Goal: Task Accomplishment & Management: Complete application form

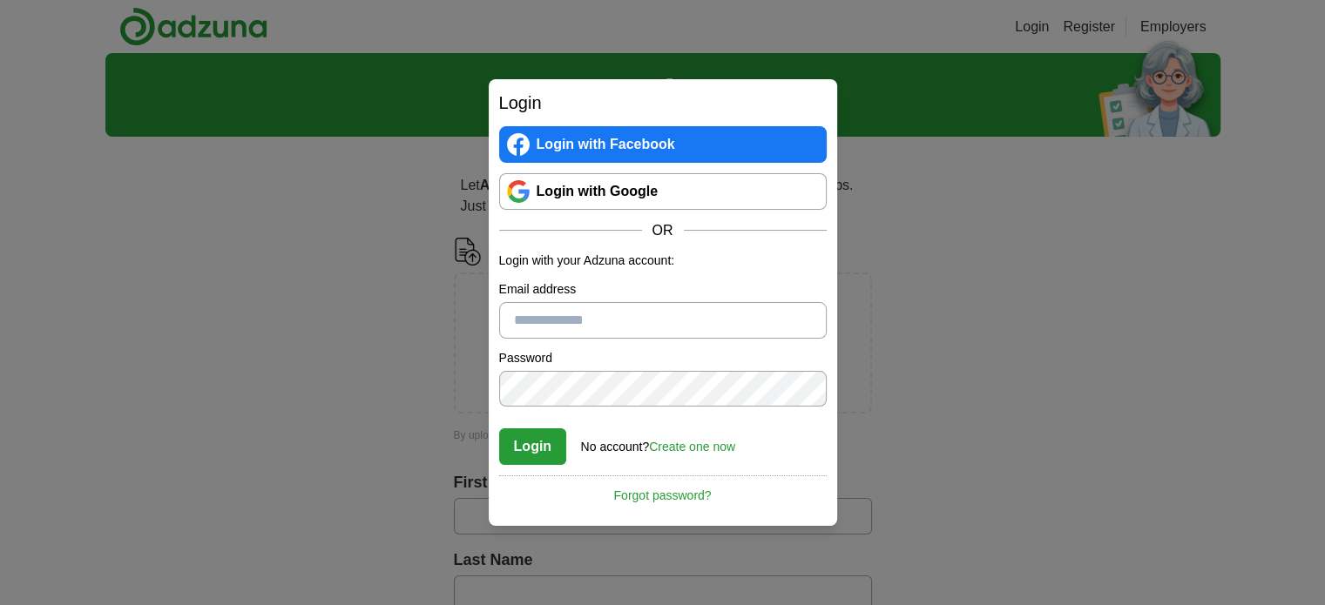
click at [570, 331] on input "Email address" at bounding box center [662, 320] width 327 height 37
type input "**********"
drag, startPoint x: 691, startPoint y: 455, endPoint x: 690, endPoint y: 444, distance: 11.5
click at [690, 444] on div "No account? Create one now" at bounding box center [658, 442] width 154 height 29
click at [690, 444] on link "Create one now" at bounding box center [692, 447] width 86 height 14
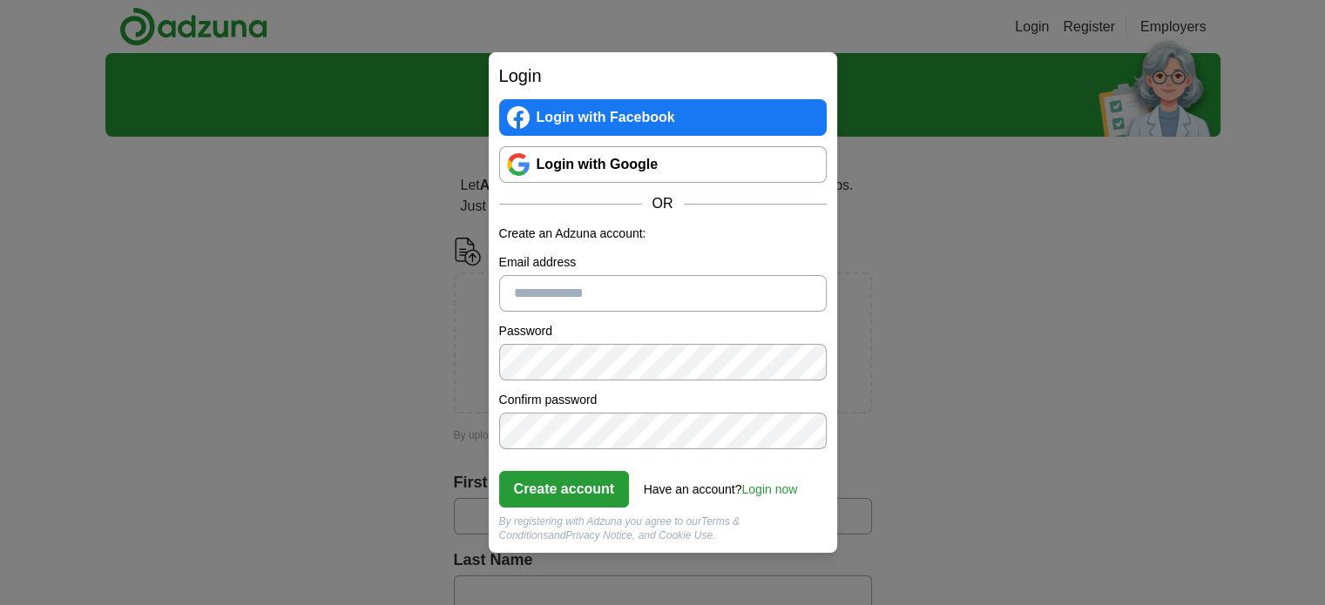
click at [648, 300] on input "Email address" at bounding box center [662, 293] width 327 height 37
type input "**********"
click at [596, 482] on button "Create account" at bounding box center [564, 489] width 131 height 37
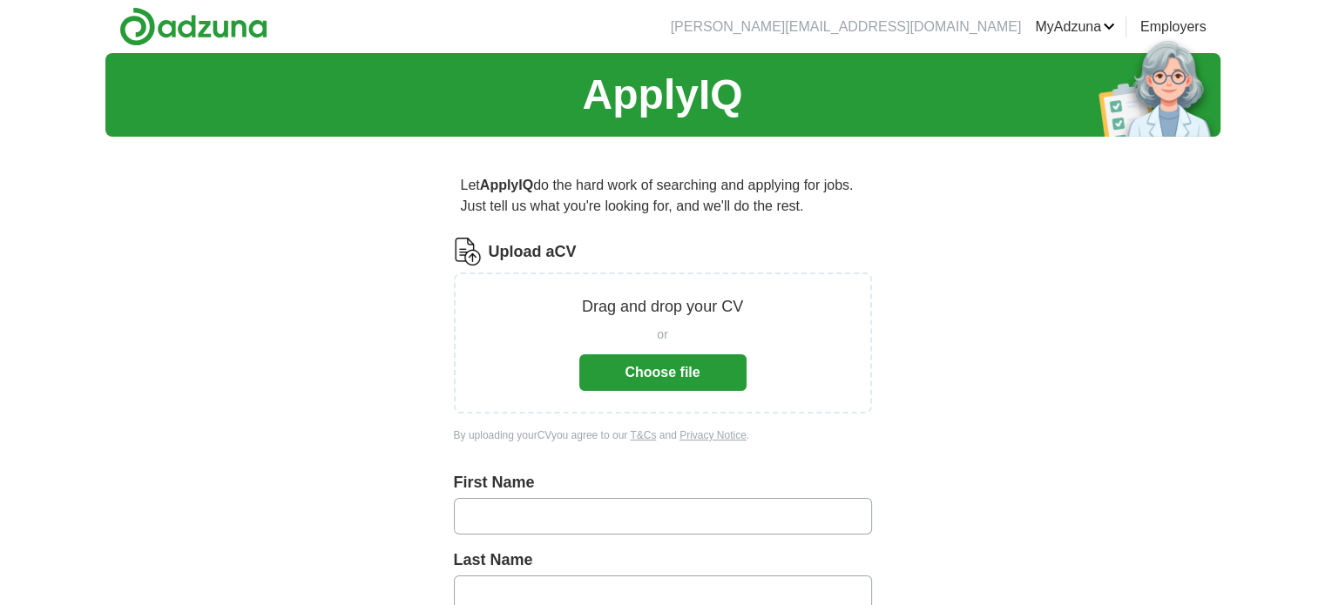
click at [711, 368] on button "Choose file" at bounding box center [662, 372] width 167 height 37
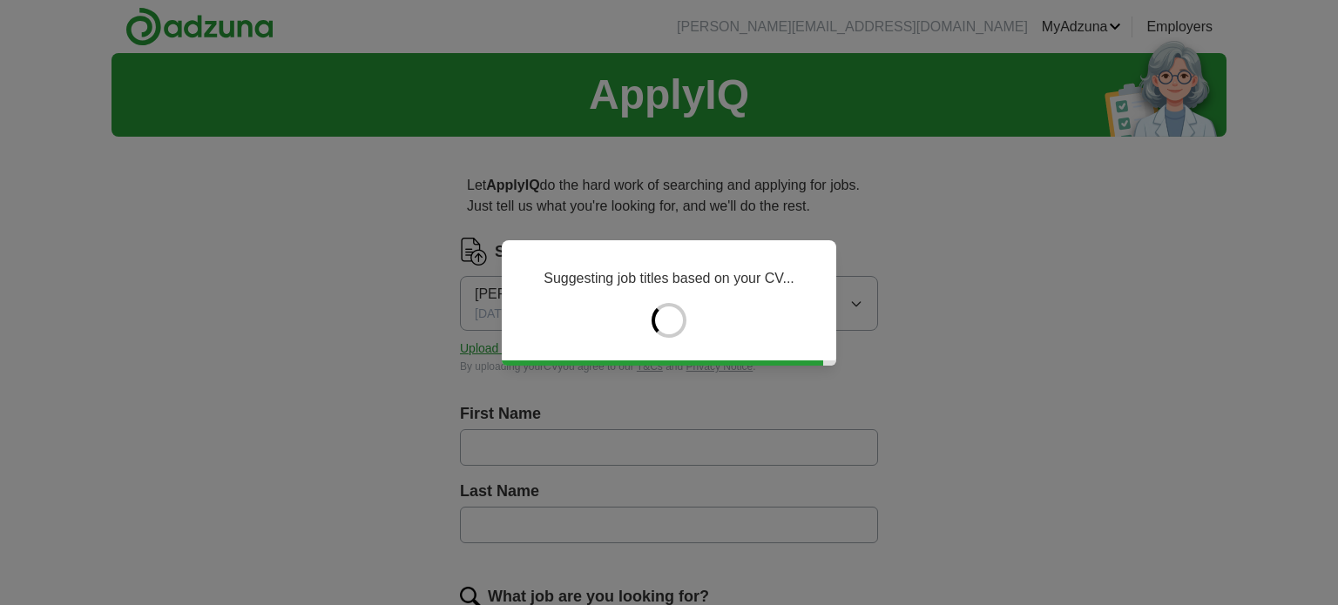
type input "*****"
type input "******"
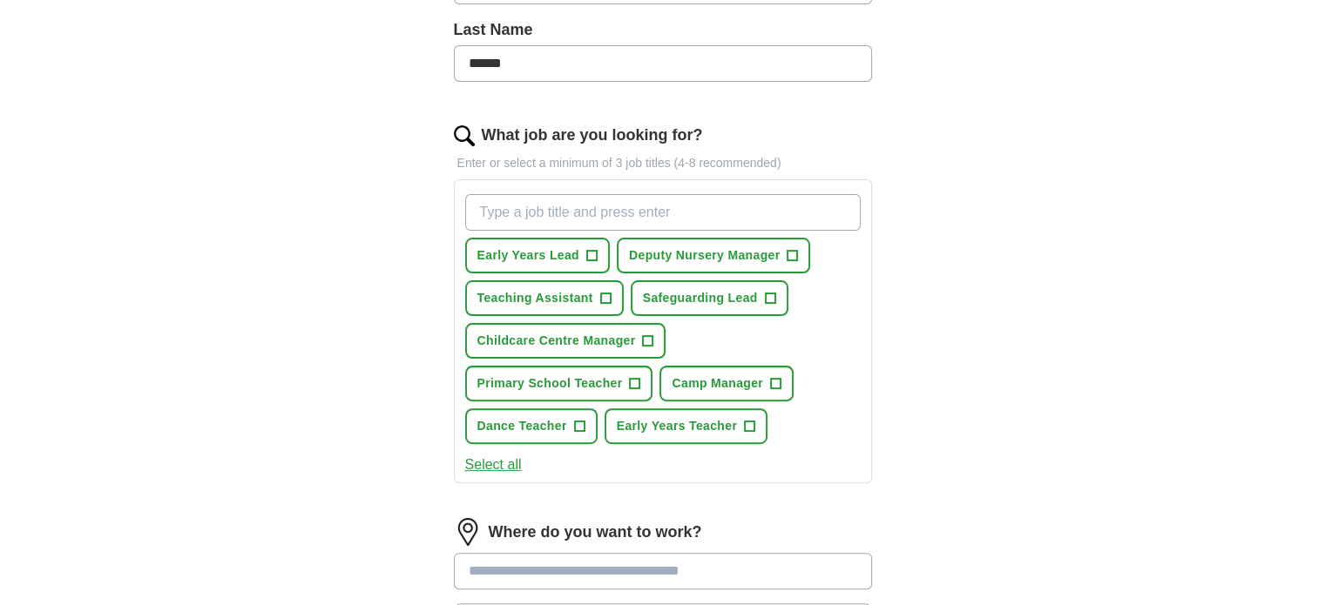
scroll to position [481, 0]
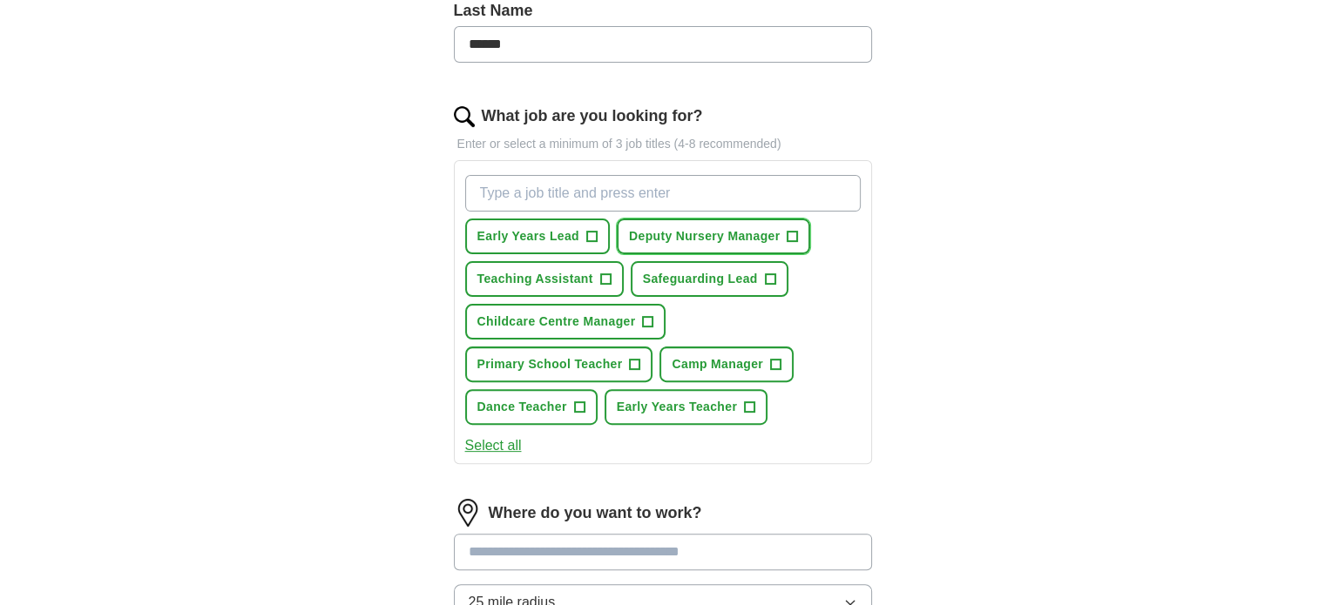
click at [799, 226] on button "Deputy Nursery Manager +" at bounding box center [713, 237] width 193 height 36
click at [623, 355] on span "Primary School Teacher" at bounding box center [549, 364] width 145 height 18
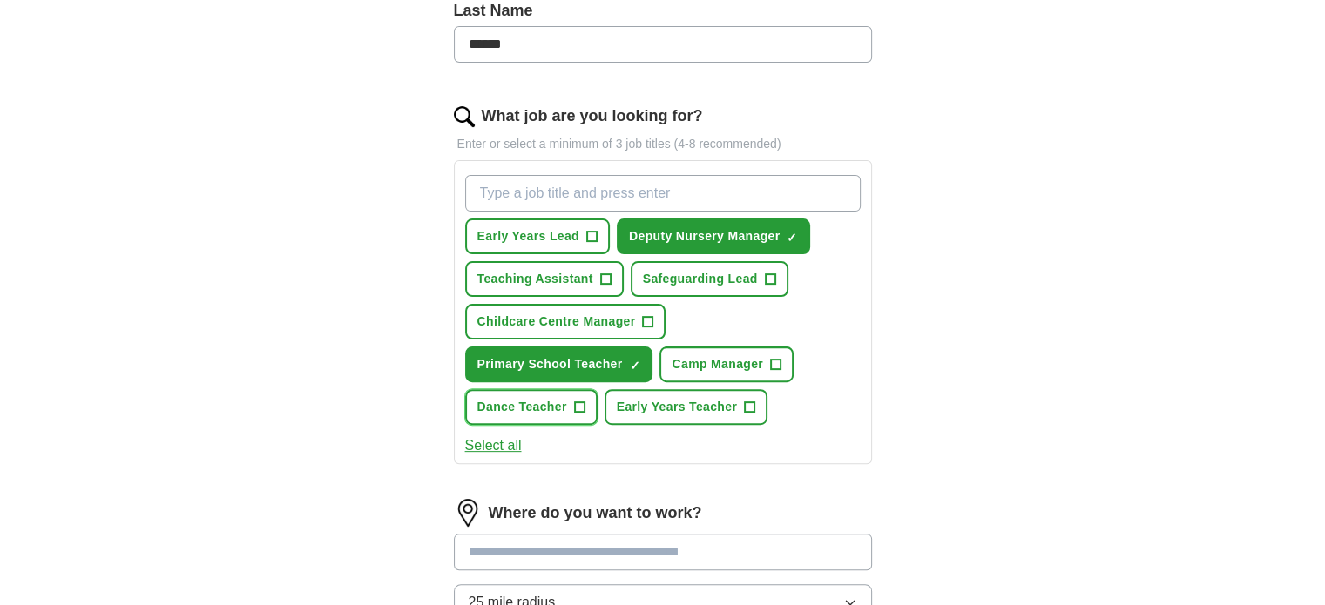
click at [567, 398] on span "Dance Teacher" at bounding box center [522, 407] width 90 height 18
click at [604, 399] on button "Early Years Teacher +" at bounding box center [685, 407] width 163 height 36
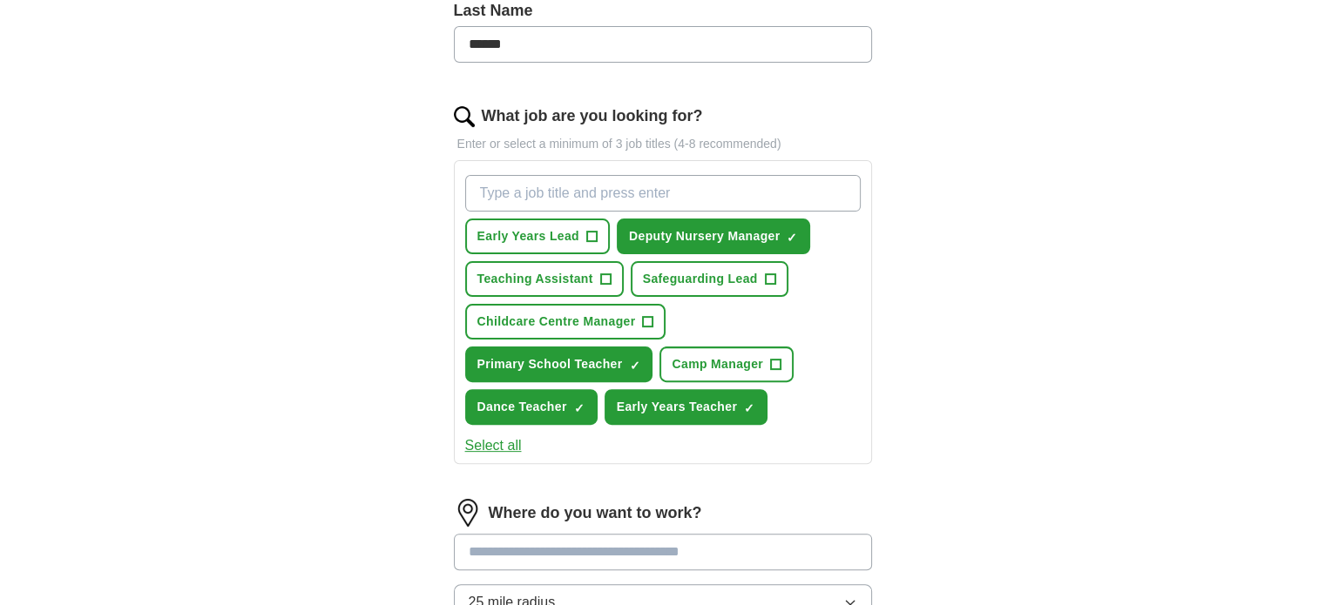
click at [589, 198] on input "What job are you looking for?" at bounding box center [662, 193] width 395 height 37
type input "PE teacher"
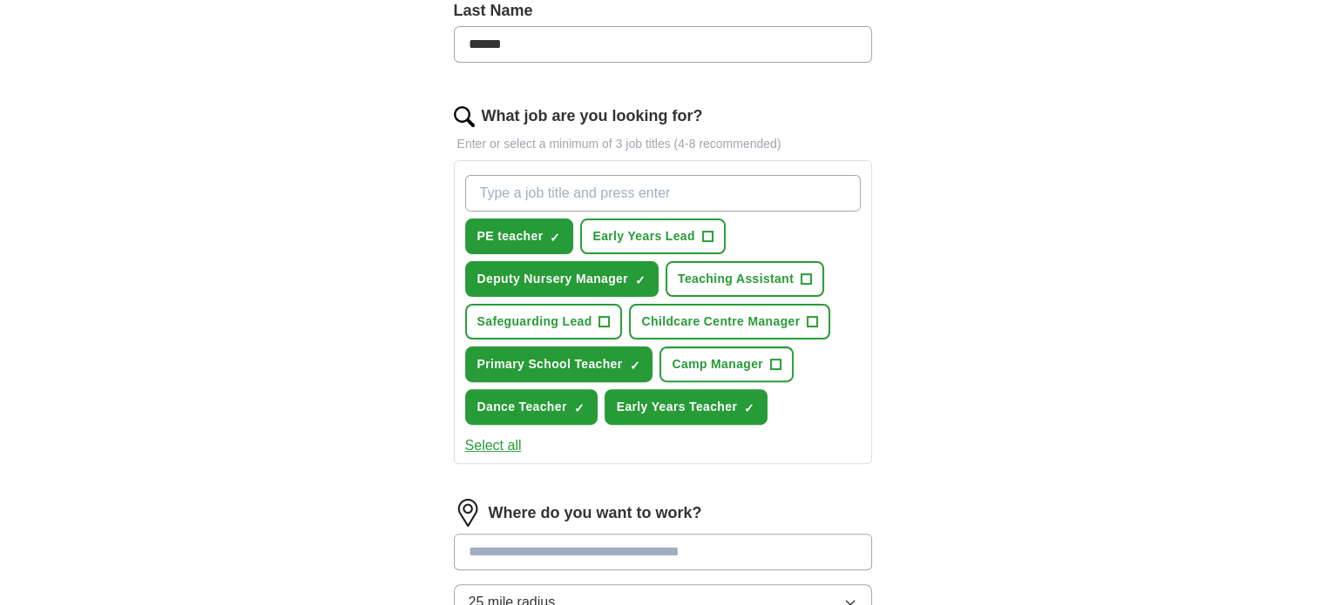
click at [589, 198] on input "What job are you looking for?" at bounding box center [662, 193] width 395 height 37
type input "Swim Teacher"
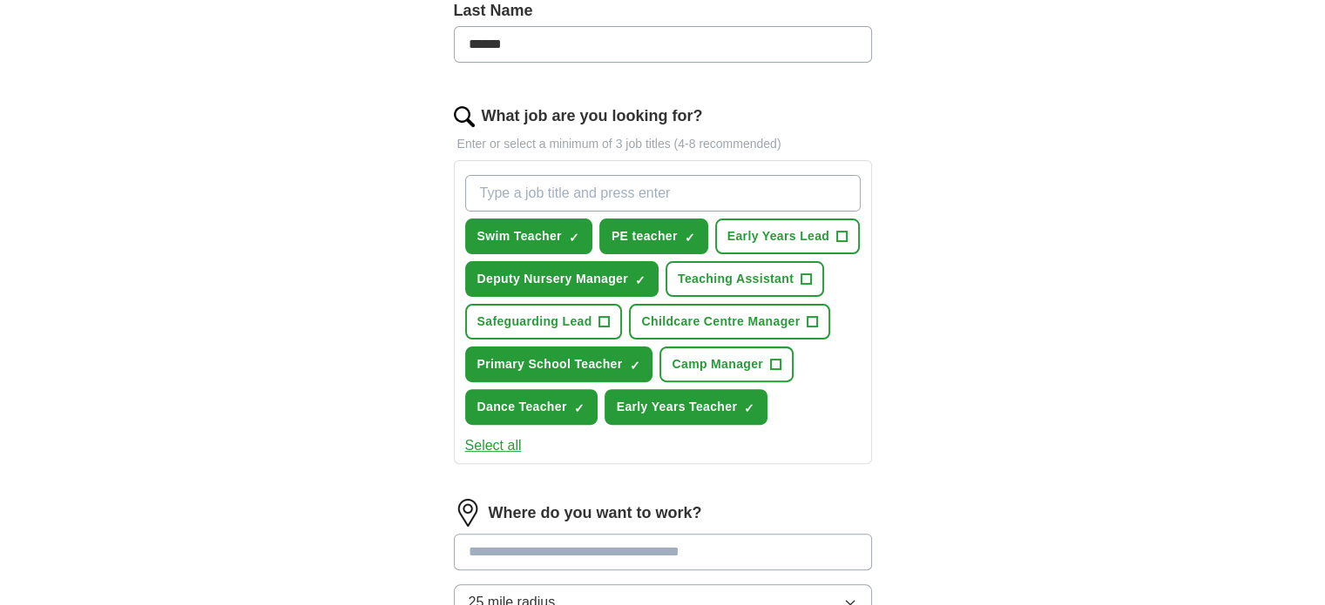
click at [784, 186] on input "What job are you looking for?" at bounding box center [662, 193] width 395 height 37
type input "IT assistant"
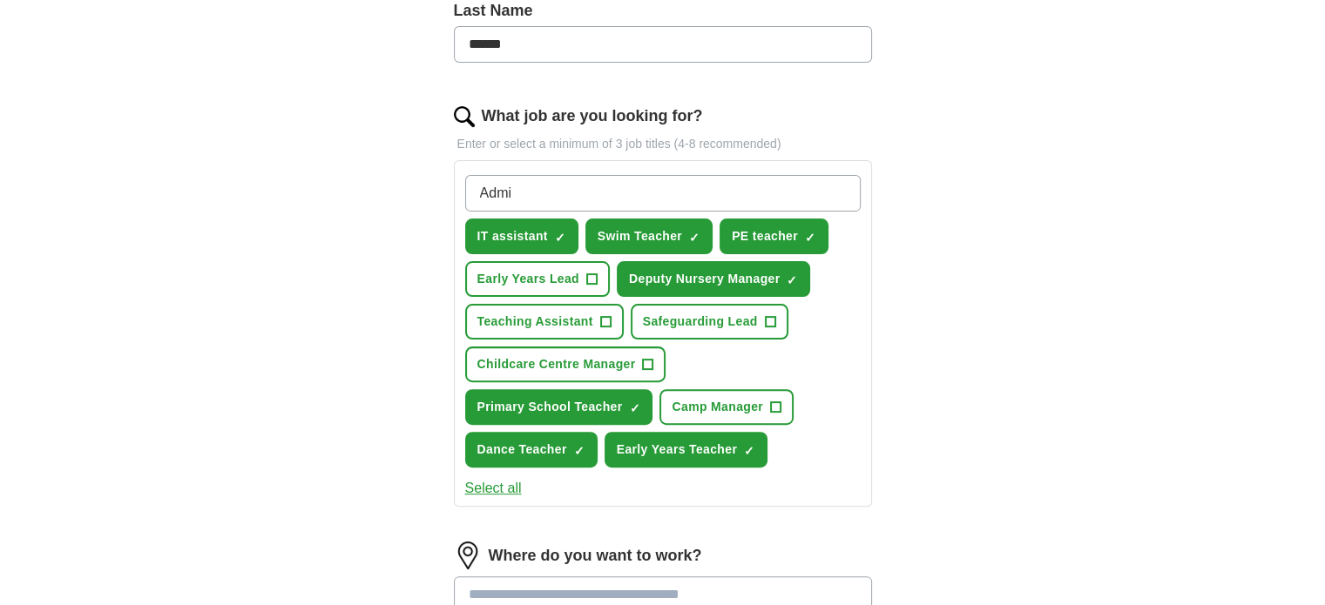
type input "Admin"
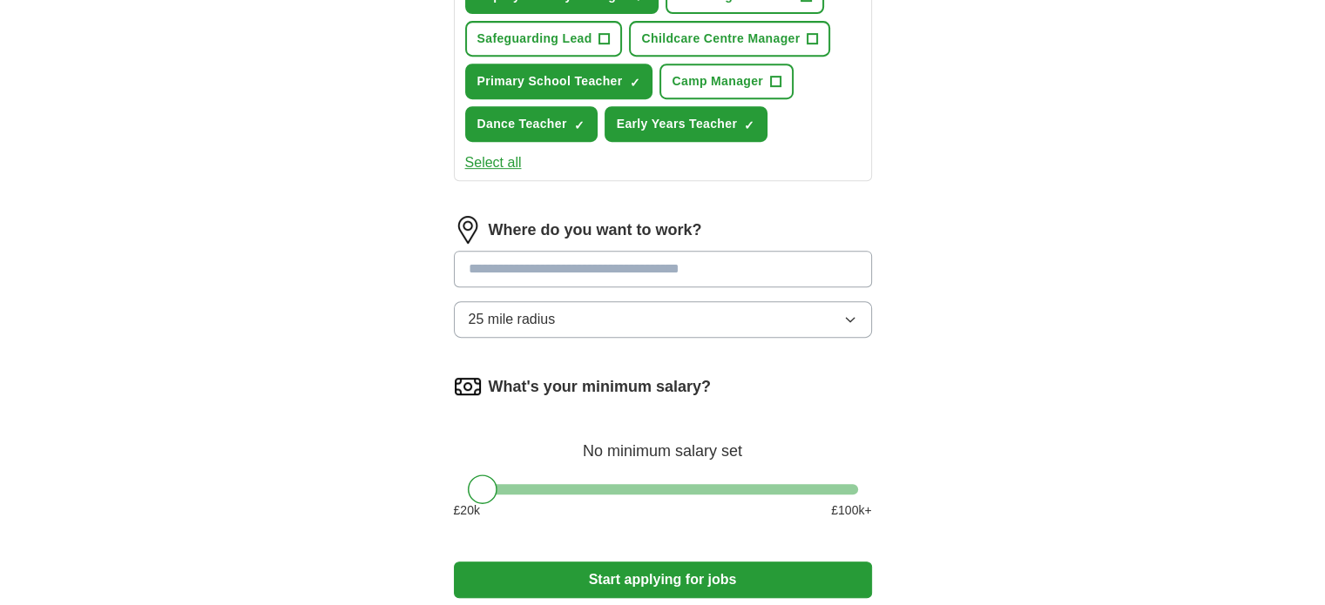
scroll to position [805, 0]
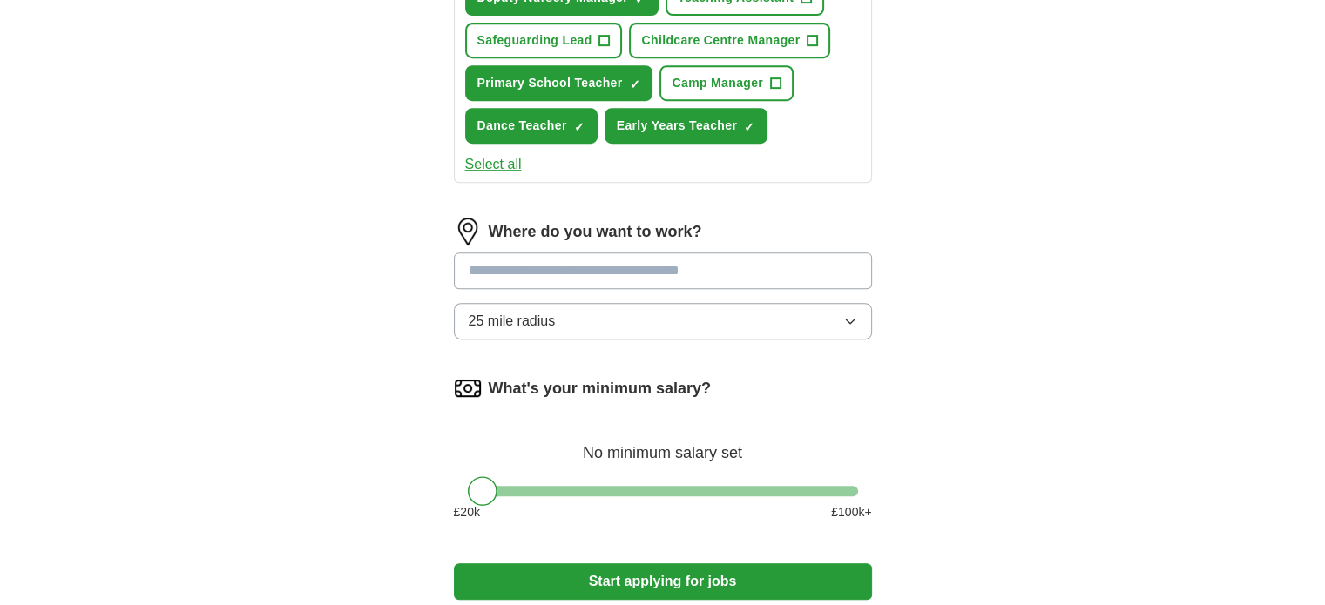
click at [725, 271] on input at bounding box center [663, 271] width 418 height 37
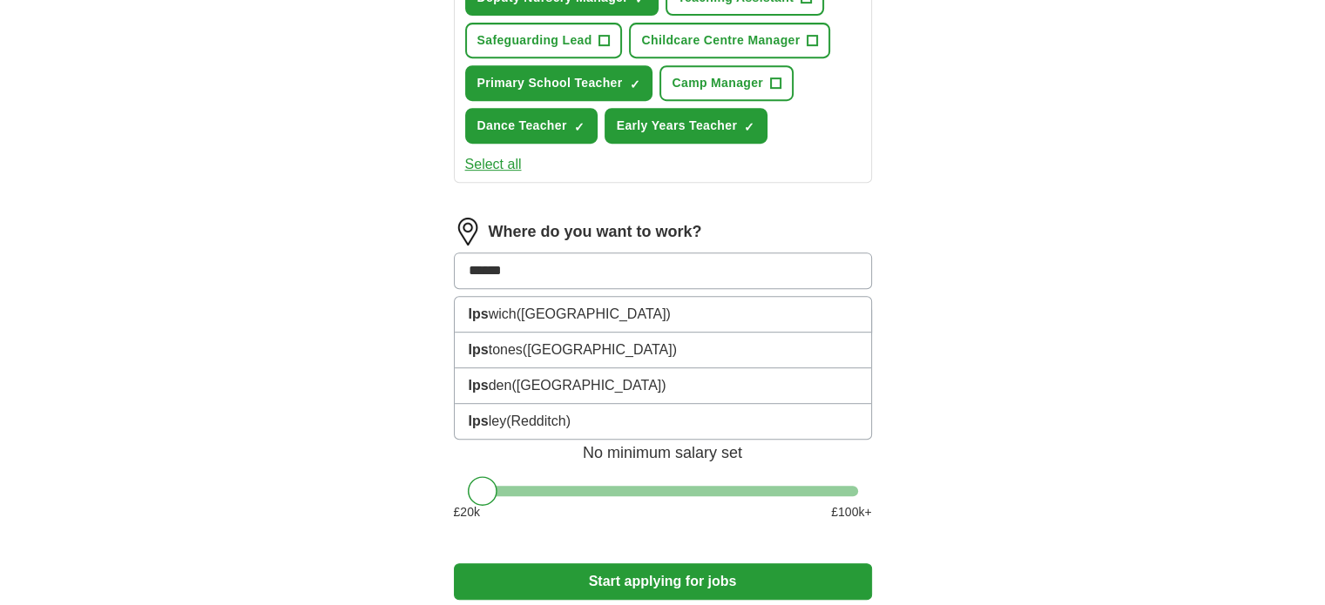
type input "*******"
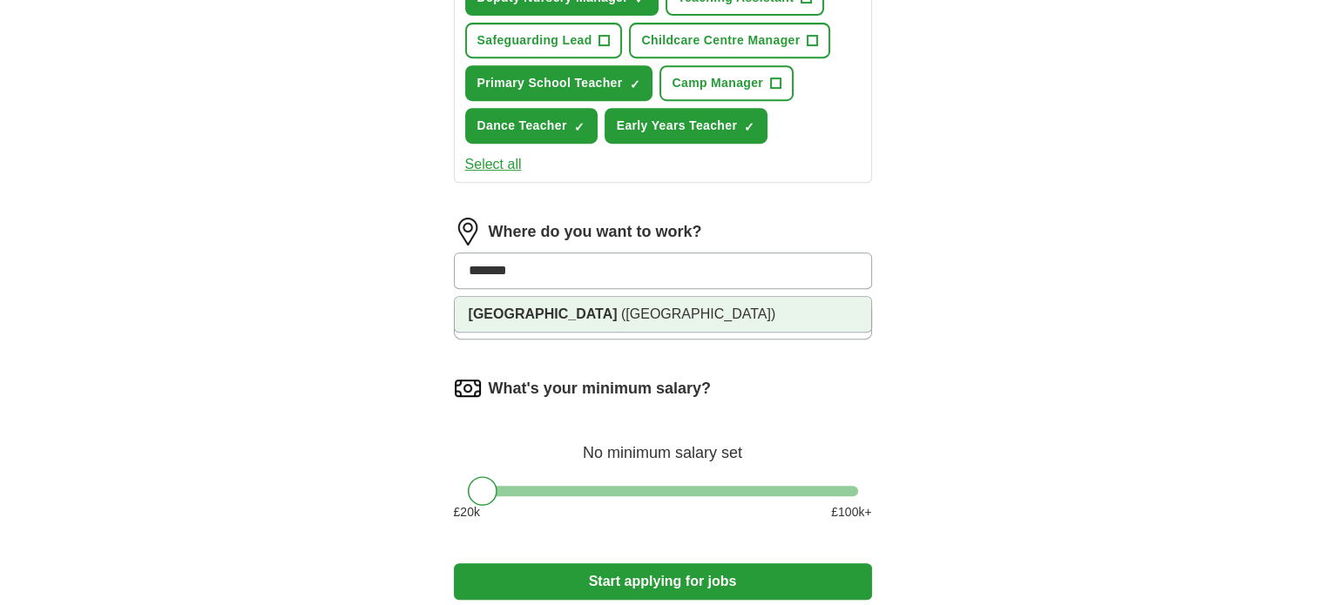
click at [641, 309] on li "[GEOGRAPHIC_DATA] ([GEOGRAPHIC_DATA])" at bounding box center [663, 314] width 416 height 35
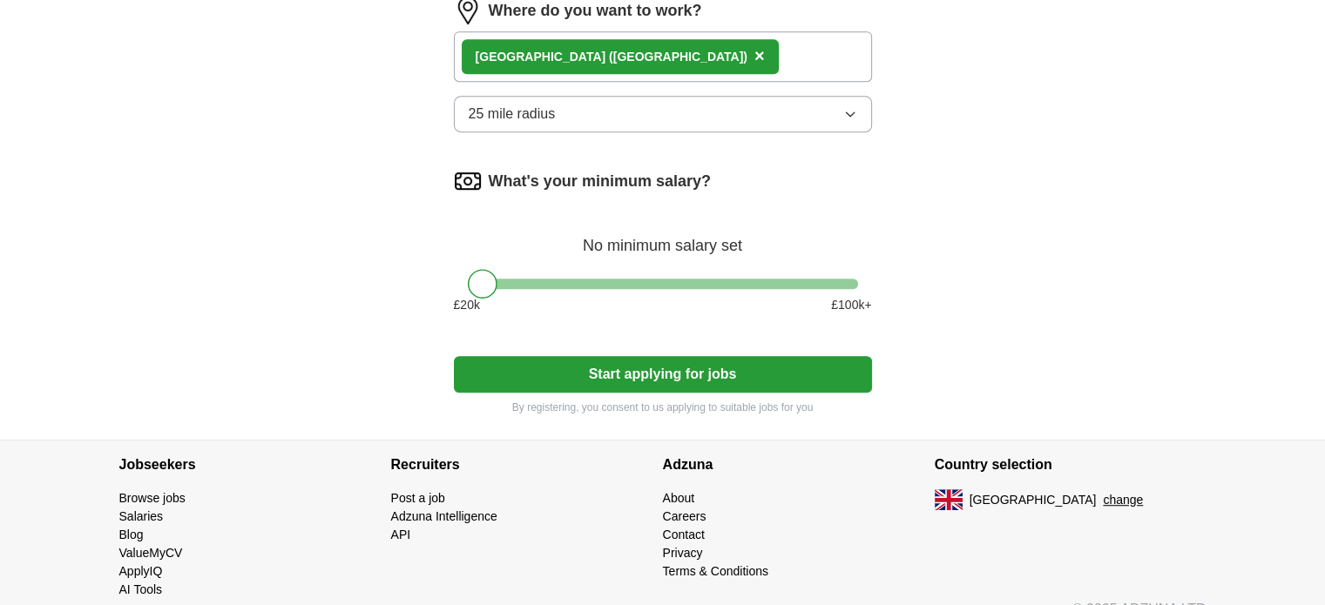
scroll to position [1032, 0]
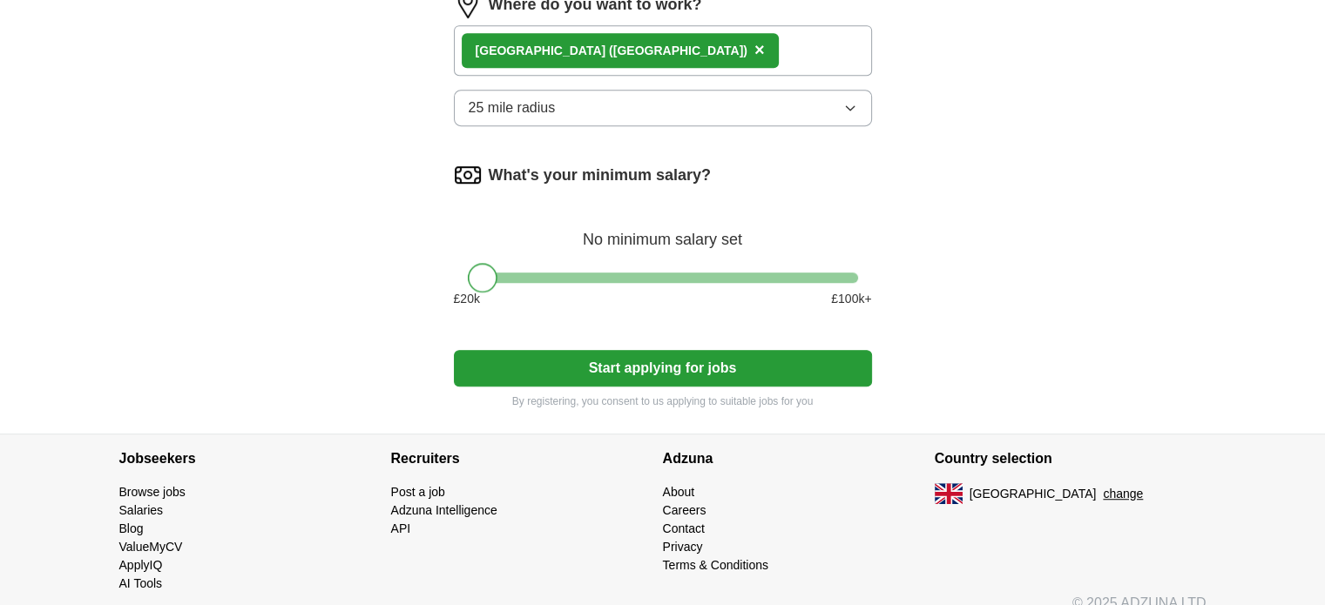
click at [480, 275] on div at bounding box center [483, 278] width 30 height 30
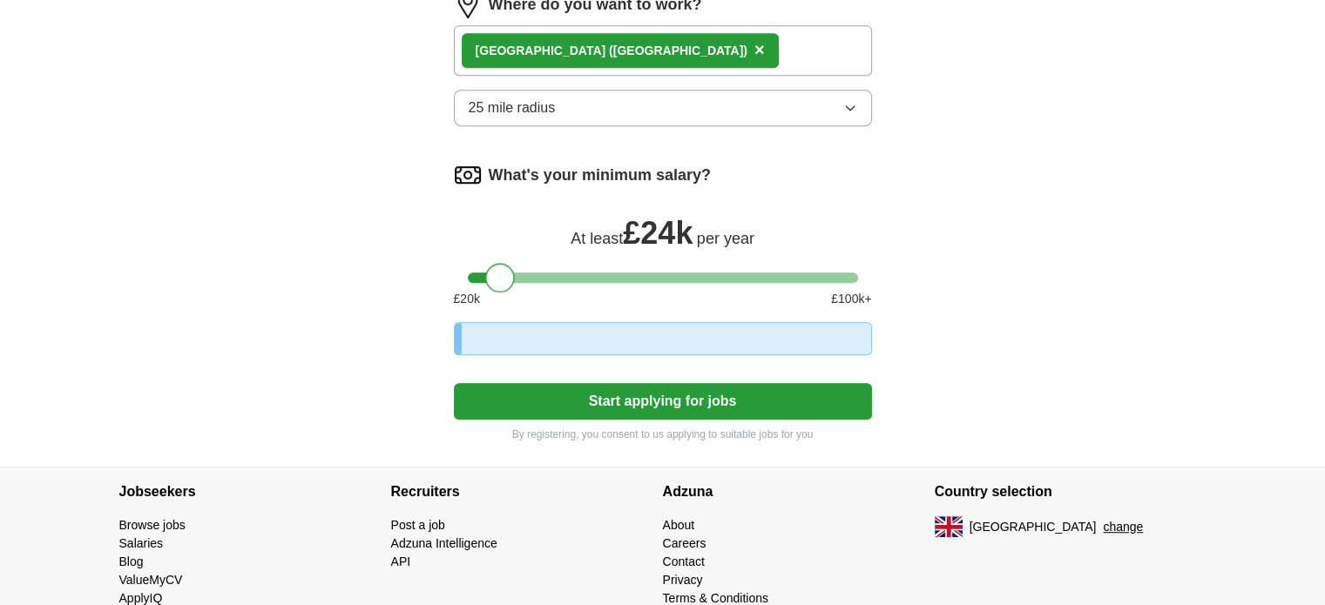
click at [502, 275] on div at bounding box center [663, 278] width 390 height 10
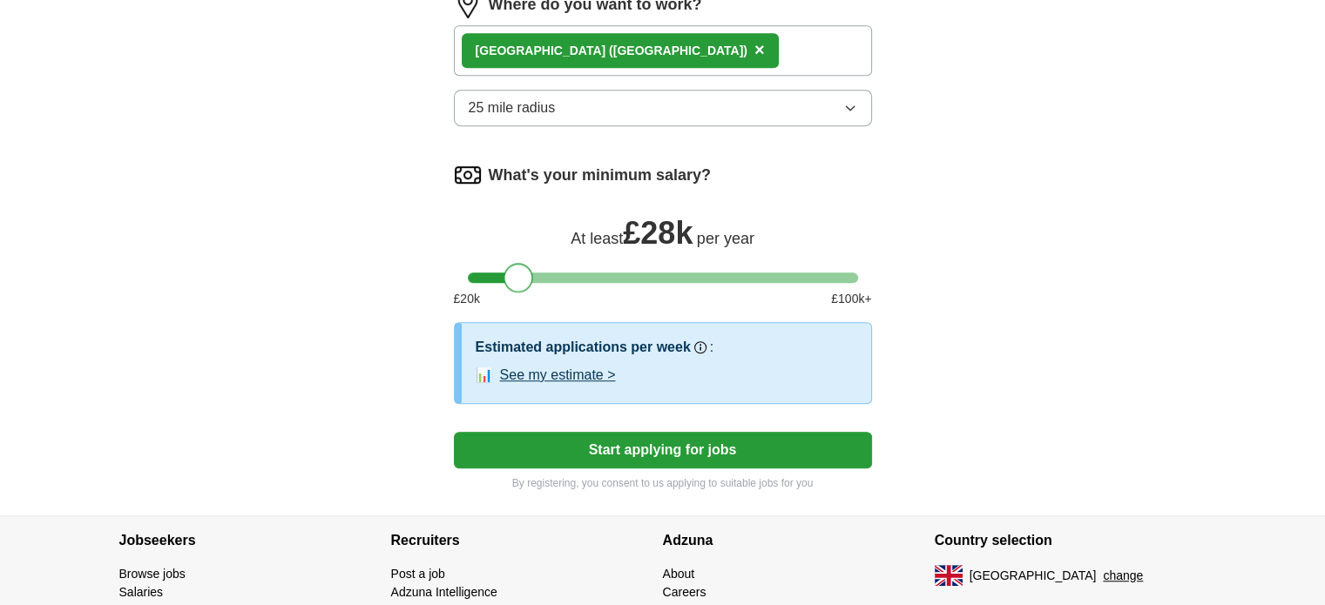
click at [519, 273] on div at bounding box center [663, 278] width 390 height 10
click at [498, 273] on div at bounding box center [663, 278] width 390 height 10
click at [655, 448] on button "Start applying for jobs" at bounding box center [663, 450] width 418 height 37
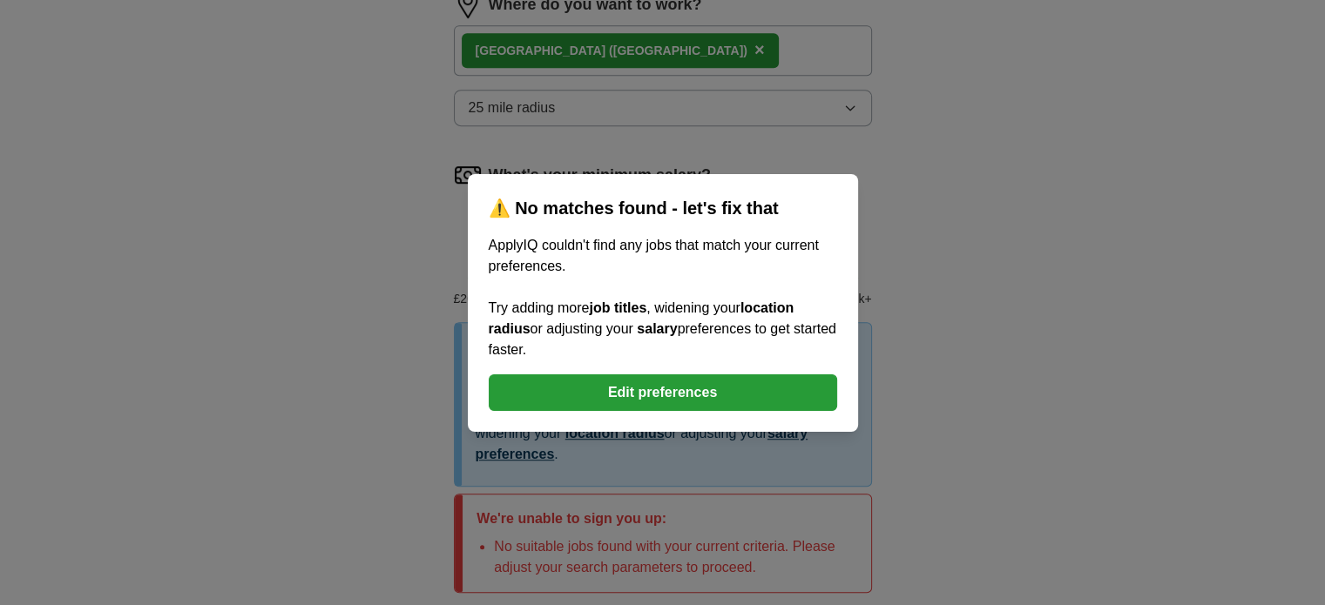
click at [676, 402] on button "Edit preferences" at bounding box center [663, 392] width 348 height 37
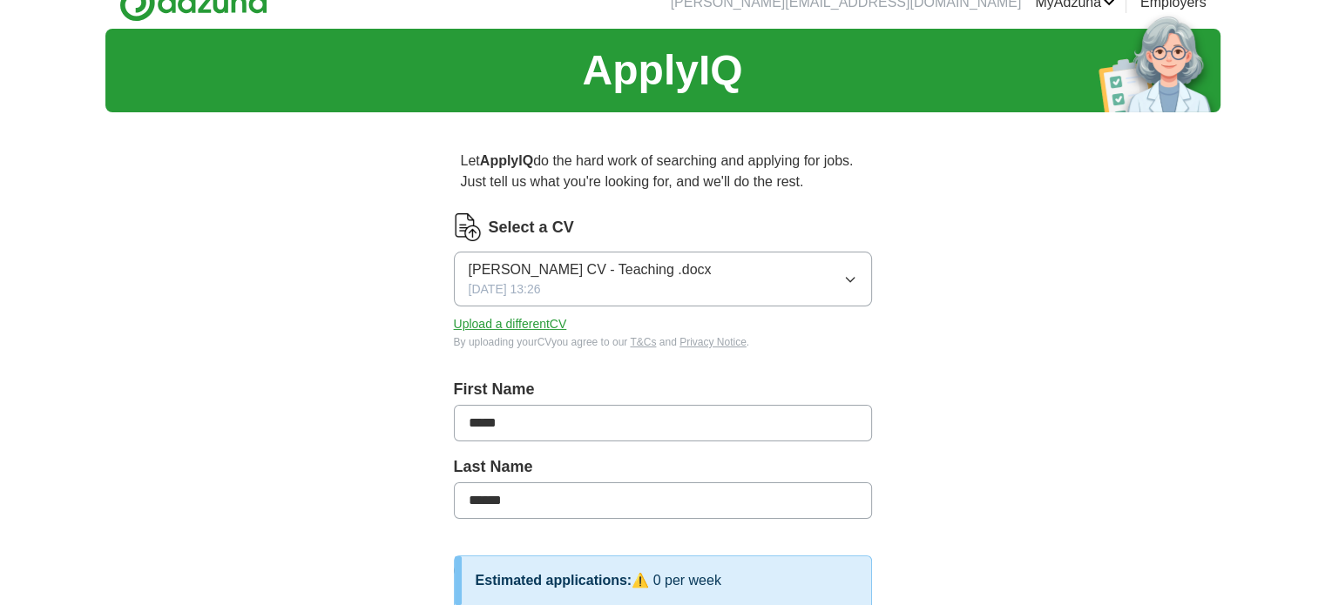
scroll to position [0, 0]
